Goal: Information Seeking & Learning: Learn about a topic

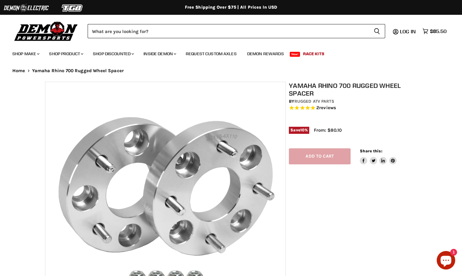
select select "******"
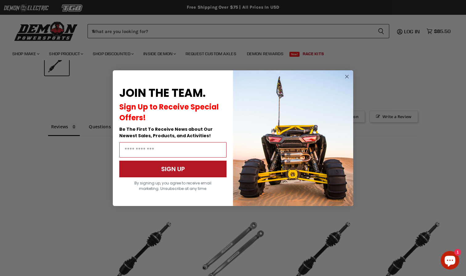
scroll to position [516, 0]
